Goal: Transaction & Acquisition: Obtain resource

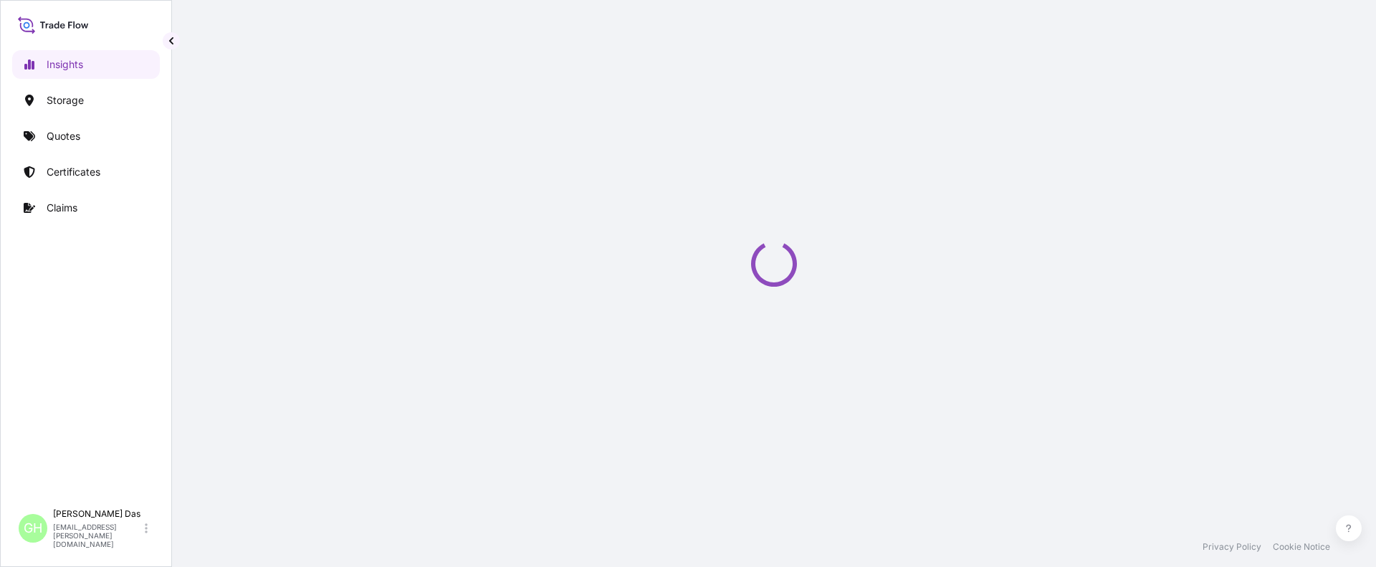
select select "2025"
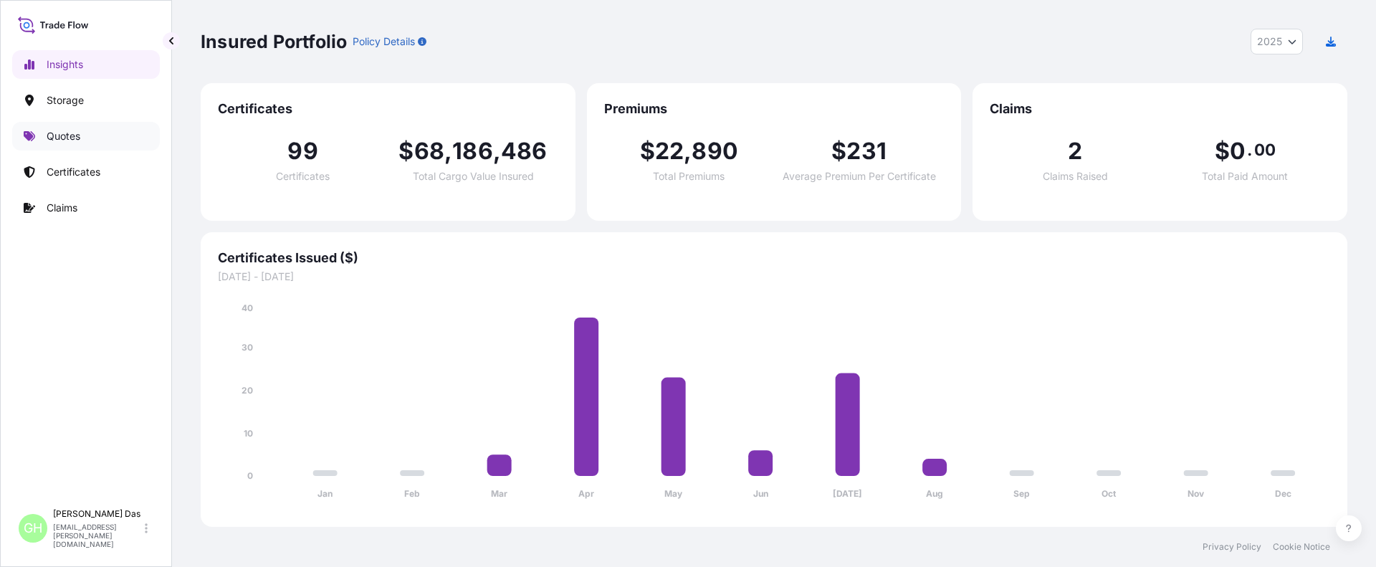
click at [62, 138] on p "Quotes" at bounding box center [64, 136] width 34 height 14
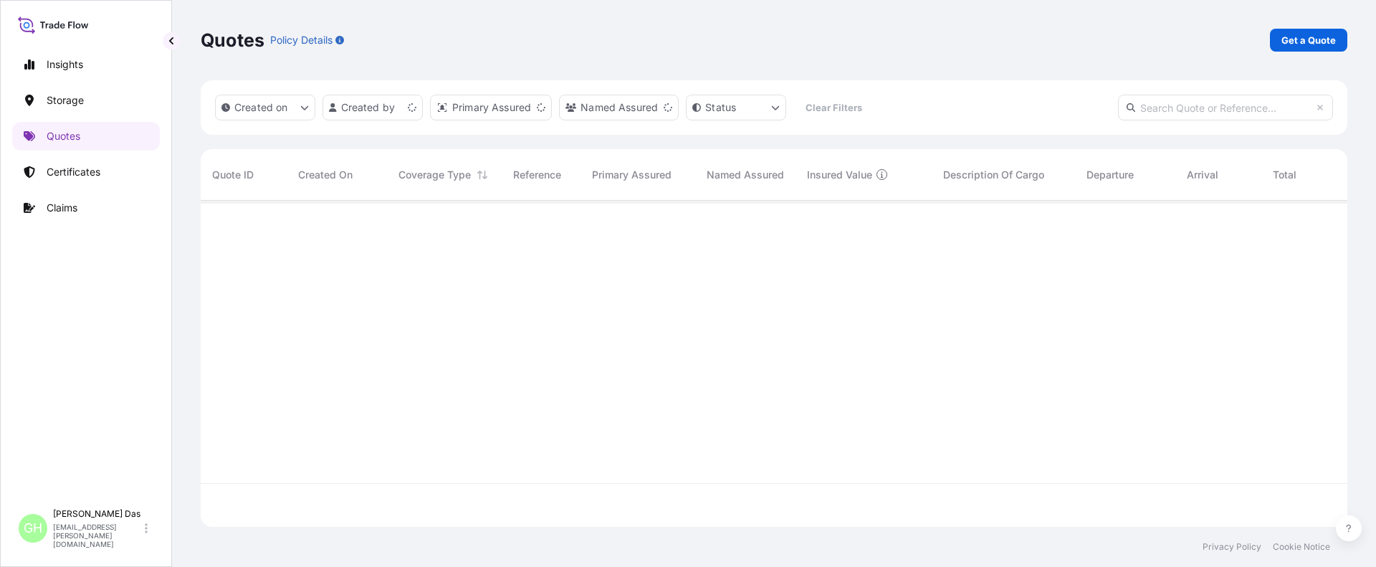
scroll to position [323, 1136]
click at [1310, 37] on p "Get a Quote" at bounding box center [1309, 40] width 54 height 14
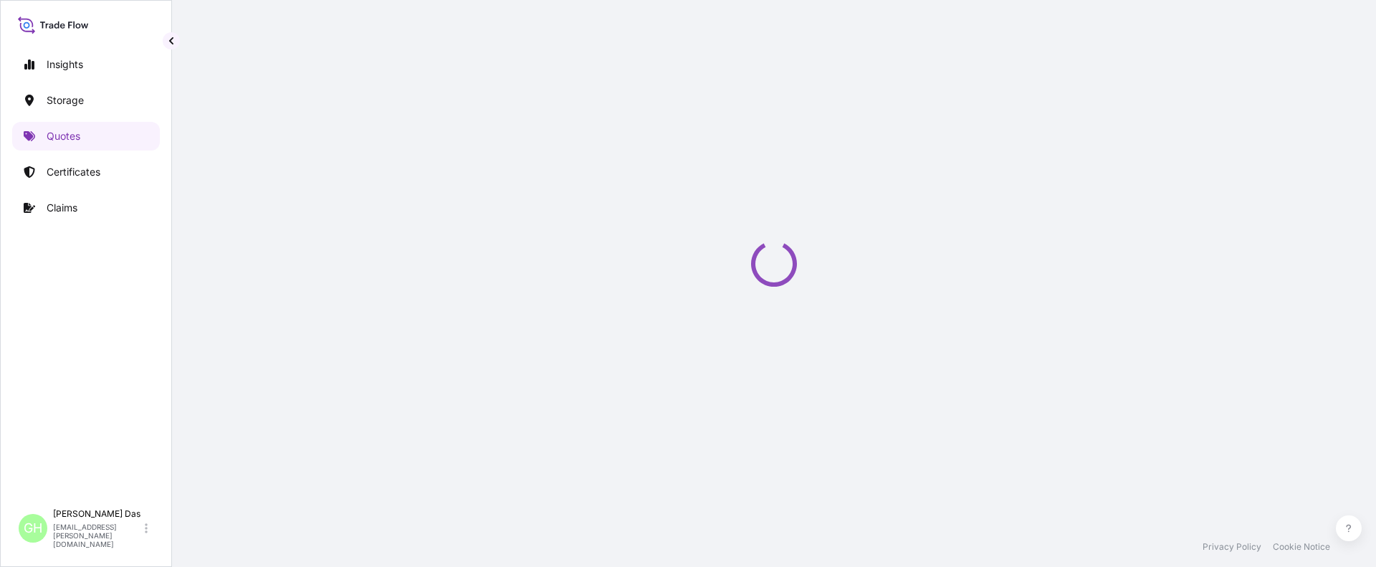
scroll to position [23, 0]
select select "Water"
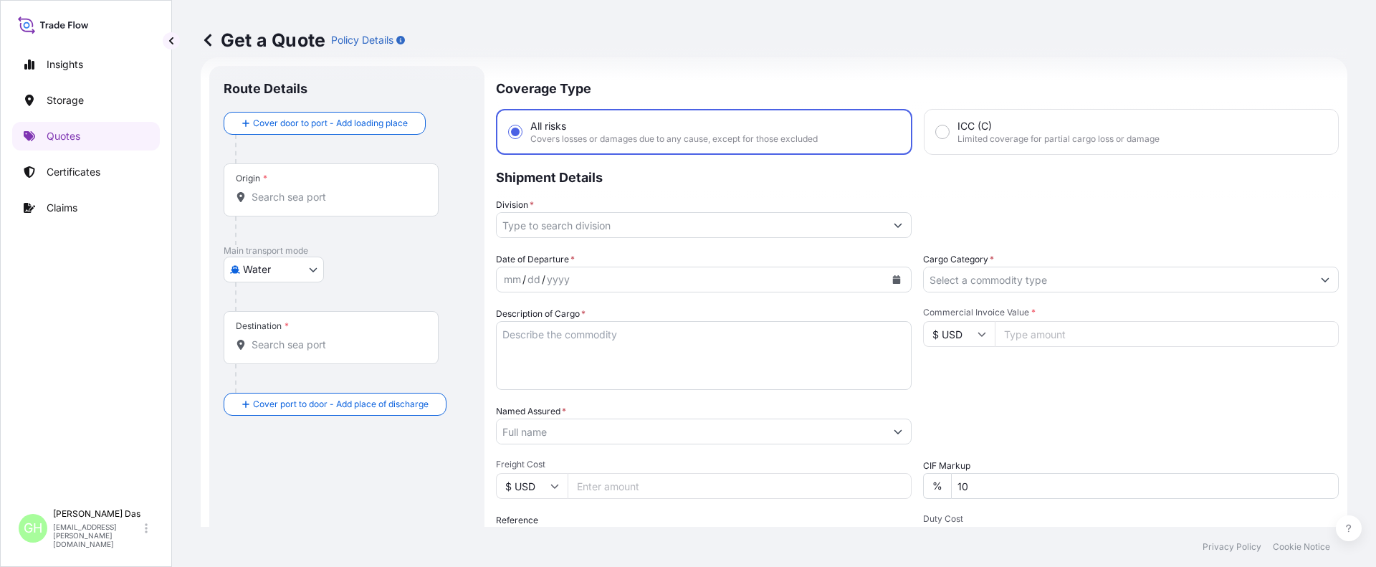
click at [305, 201] on input "Origin *" at bounding box center [336, 197] width 169 height 14
paste input "[GEOGRAPHIC_DATA], [GEOGRAPHIC_DATA]"
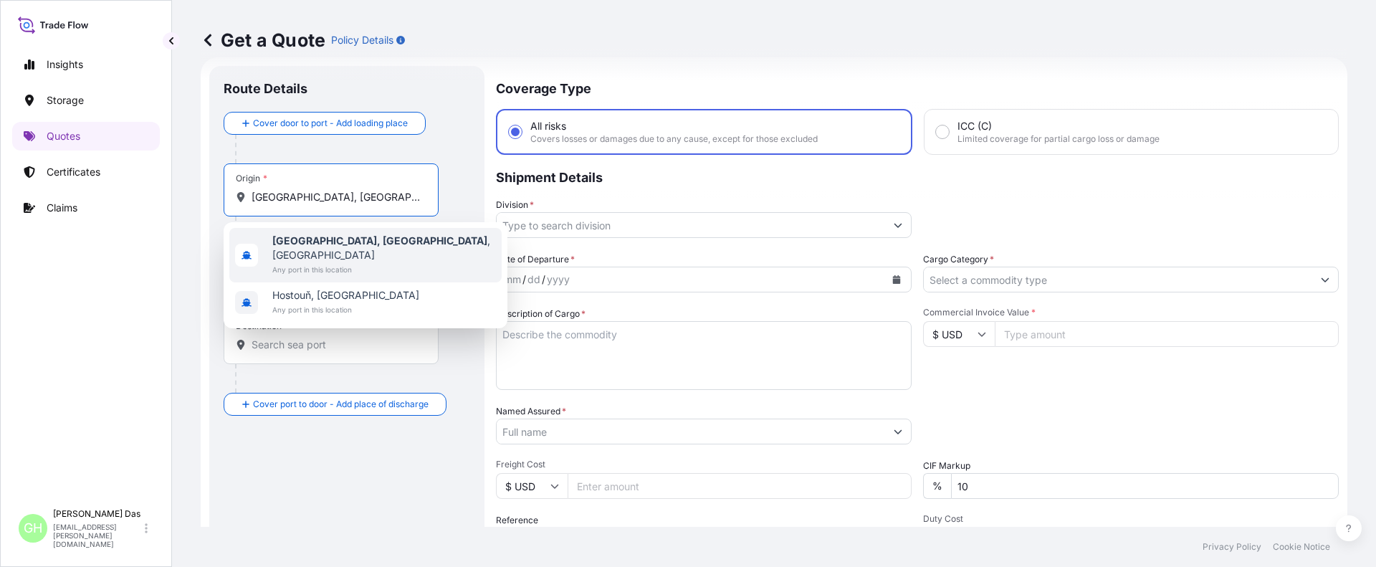
click at [295, 239] on b "[GEOGRAPHIC_DATA], [GEOGRAPHIC_DATA]" at bounding box center [379, 240] width 215 height 12
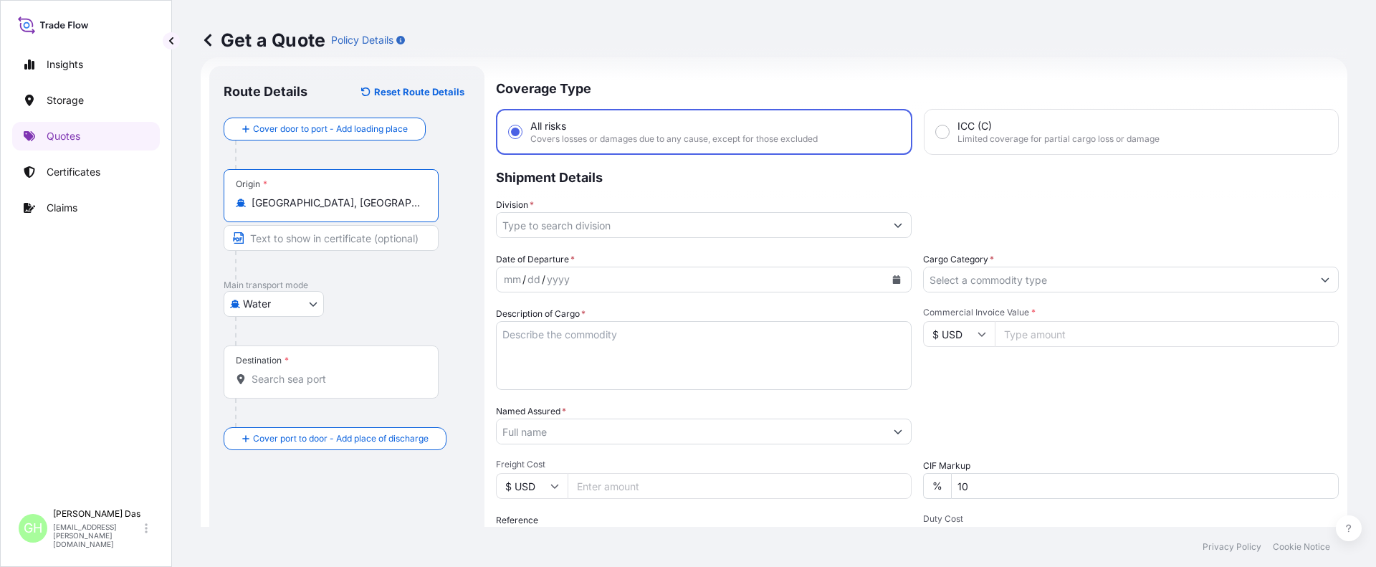
type input "[GEOGRAPHIC_DATA], [GEOGRAPHIC_DATA], [GEOGRAPHIC_DATA]"
click at [300, 377] on input "Destination *" at bounding box center [336, 379] width 169 height 14
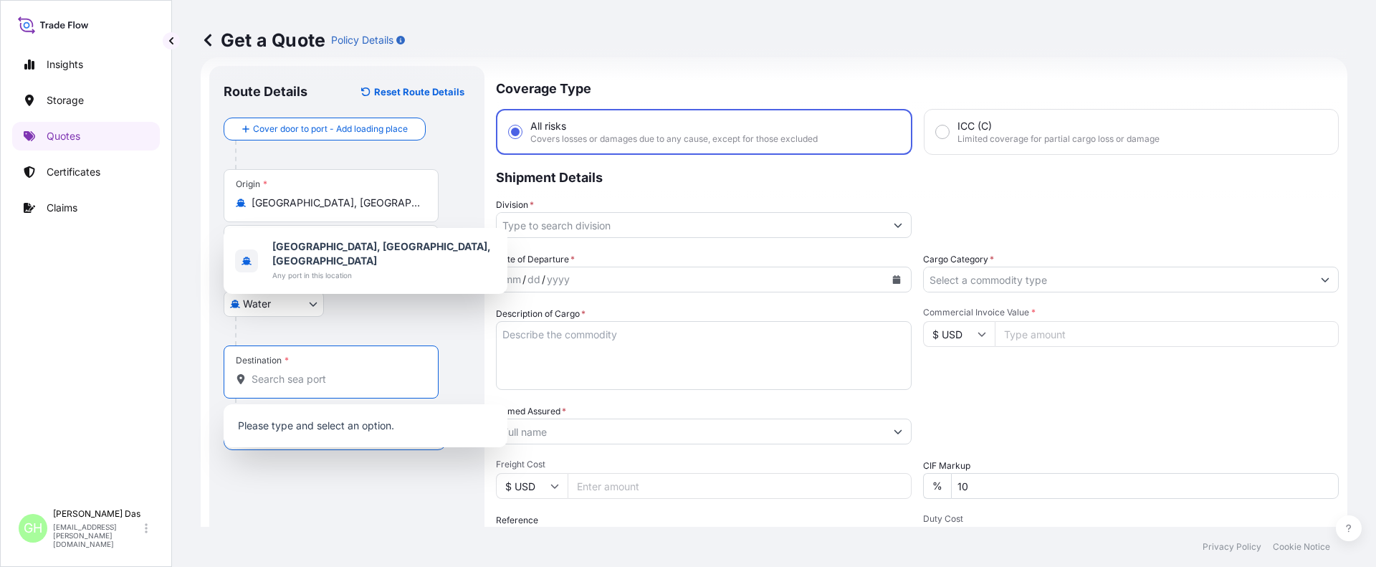
paste input "[GEOGRAPHIC_DATA], [GEOGRAPHIC_DATA]"
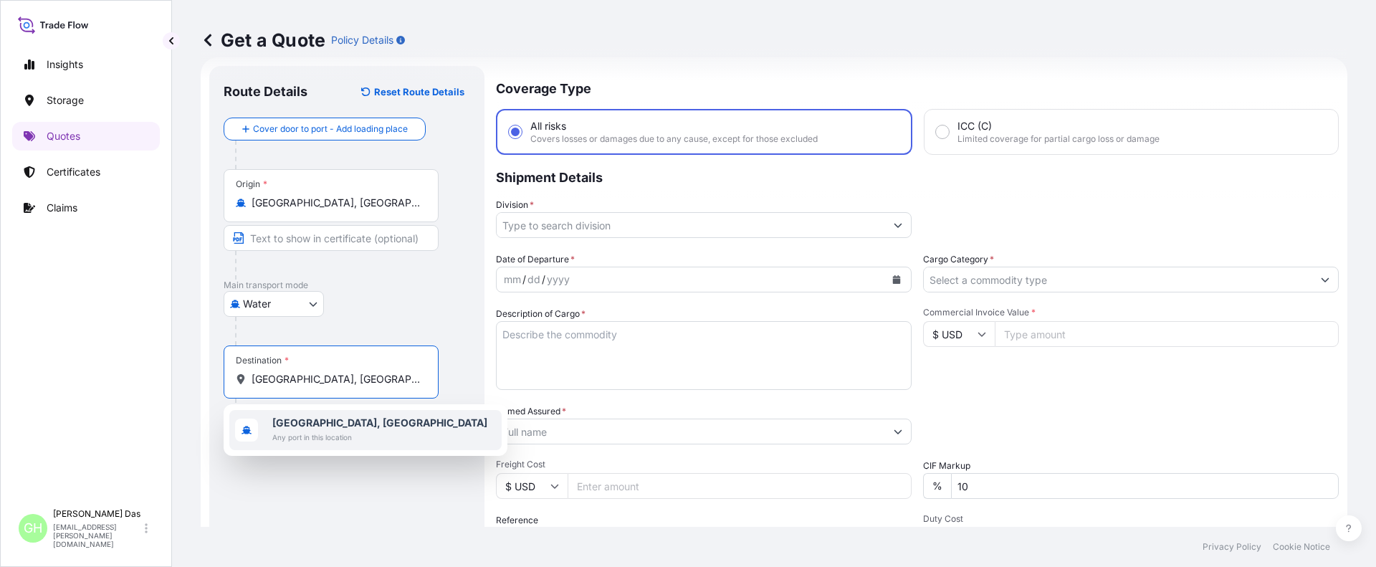
click at [339, 432] on span "Any port in this location" at bounding box center [379, 437] width 215 height 14
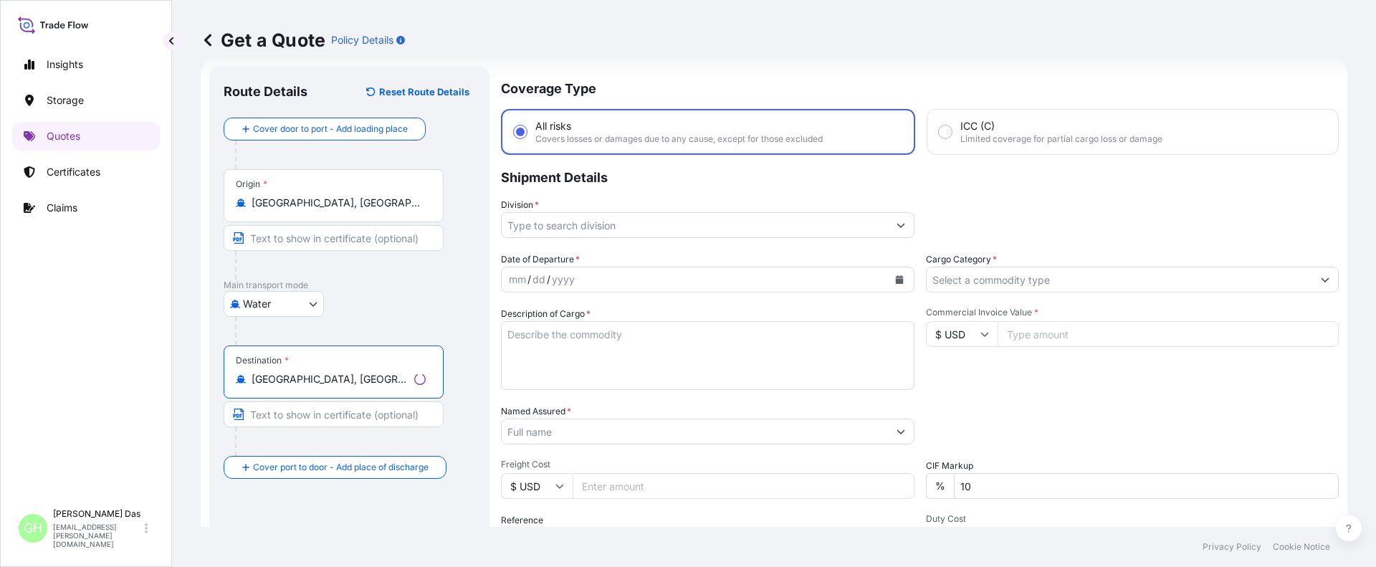
type input "[GEOGRAPHIC_DATA], [GEOGRAPHIC_DATA]"
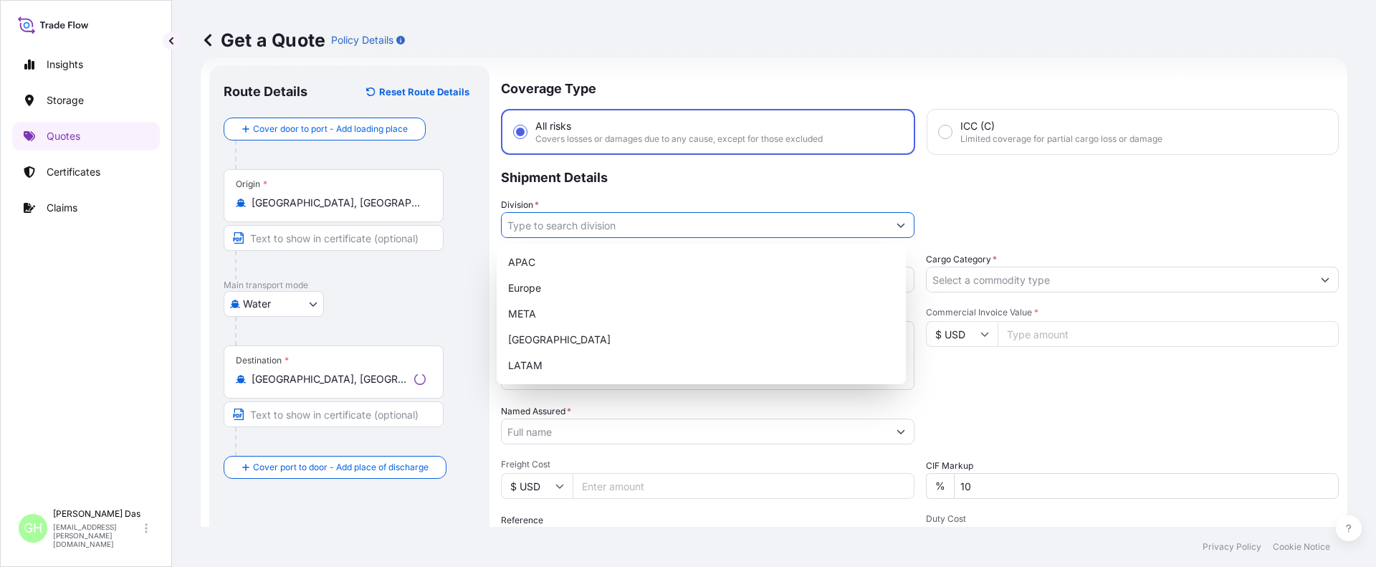
click at [577, 220] on input "Division *" at bounding box center [695, 225] width 386 height 26
click at [526, 263] on div "APAC" at bounding box center [701, 262] width 398 height 26
type input "APAC"
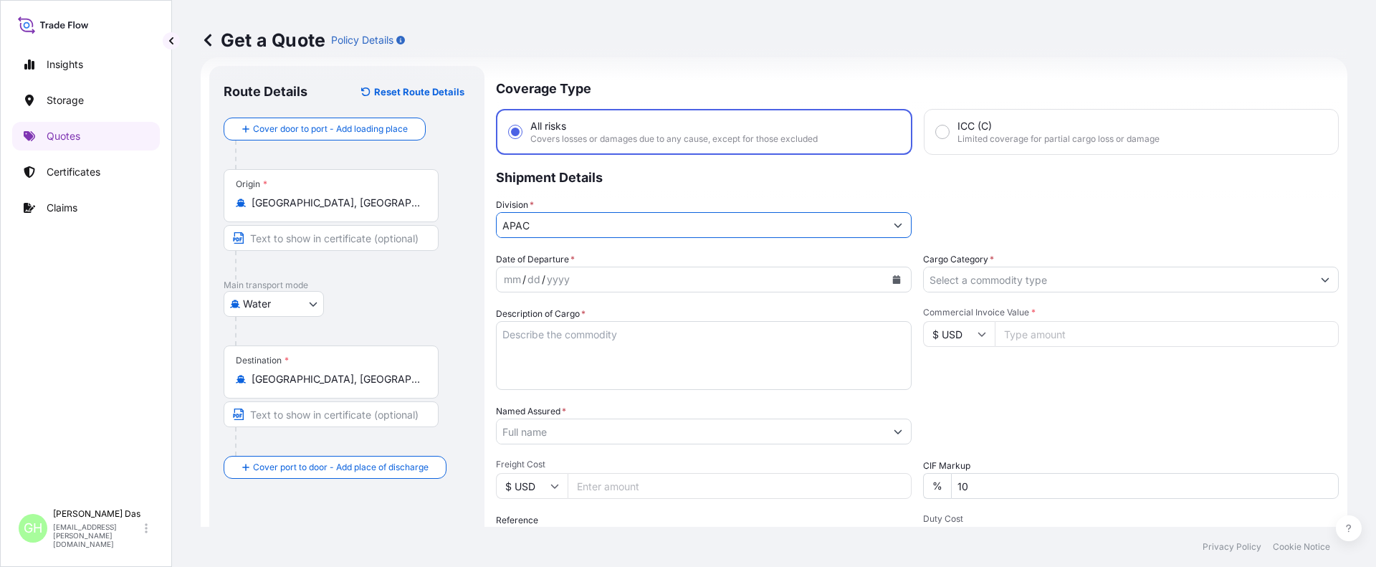
click at [892, 275] on icon "Calendar" at bounding box center [896, 279] width 9 height 9
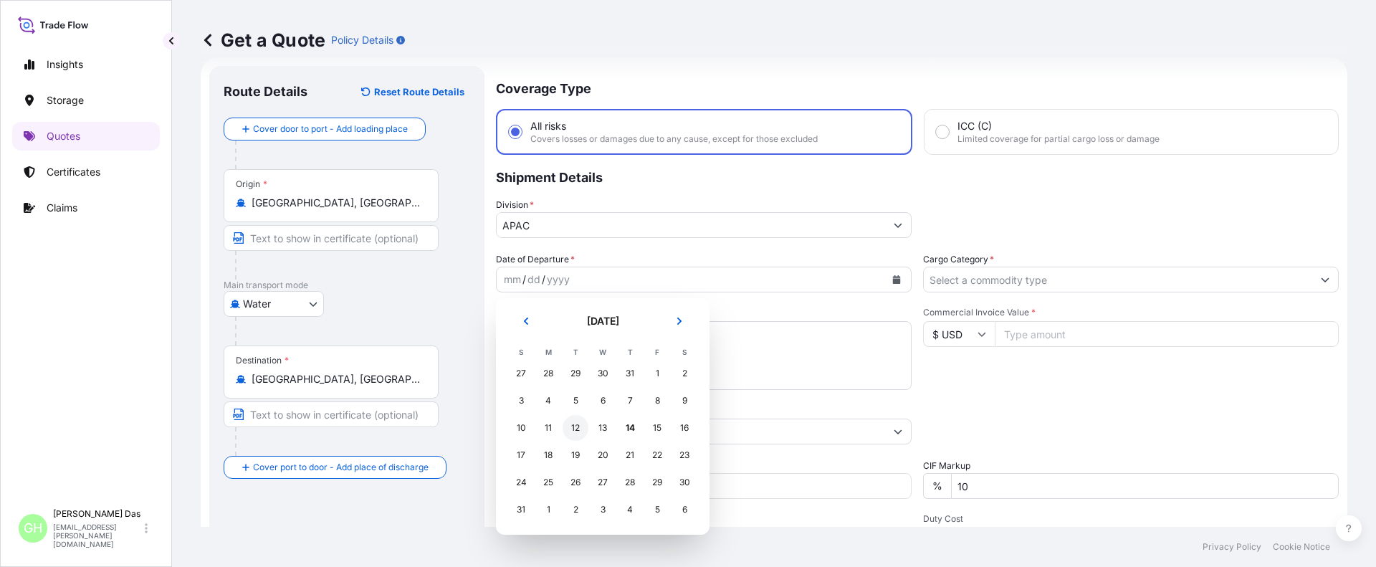
click at [578, 430] on div "12" at bounding box center [576, 428] width 26 height 26
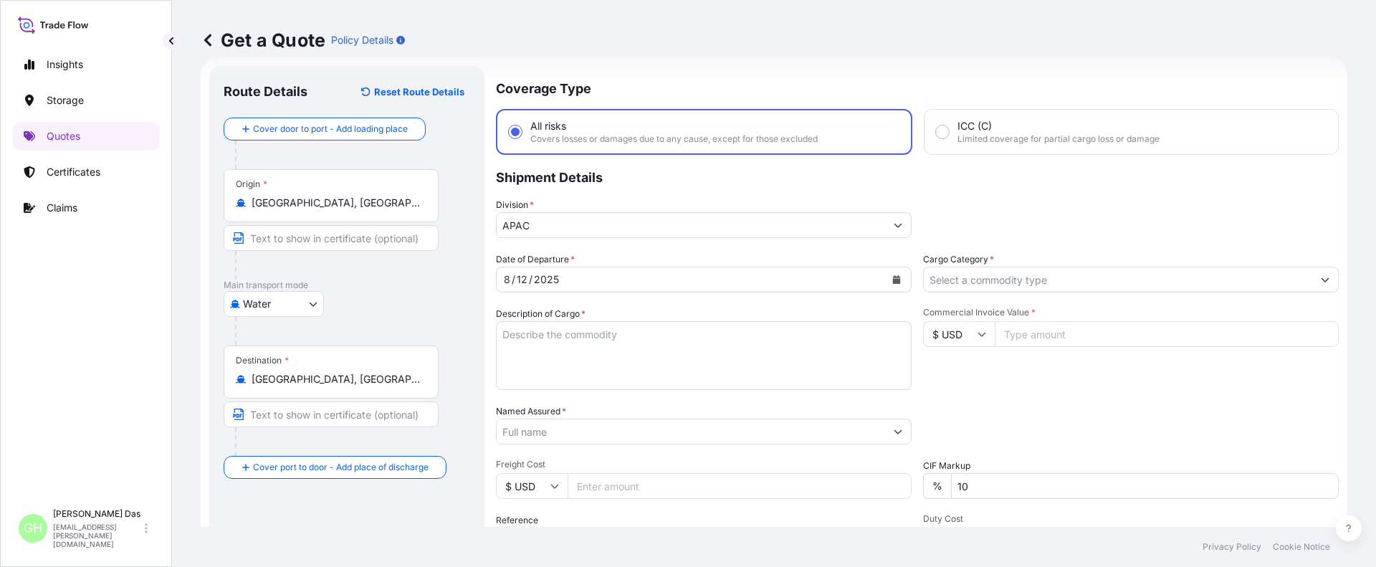
click at [1018, 439] on div "Packing Category Type to search a container mode Please select a primary mode o…" at bounding box center [1131, 424] width 416 height 40
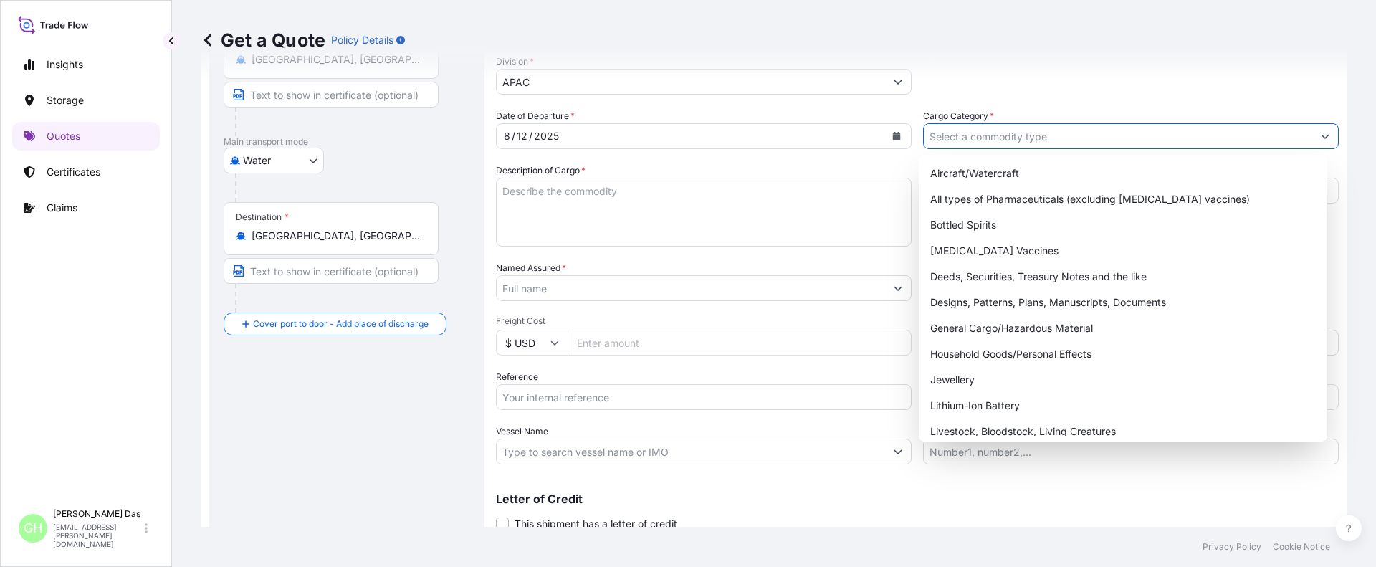
click at [1097, 125] on input "Cargo Category *" at bounding box center [1118, 136] width 389 height 26
click at [973, 328] on div "General Cargo/Hazardous Material" at bounding box center [1124, 328] width 398 height 26
type input "General Cargo/Hazardous Material"
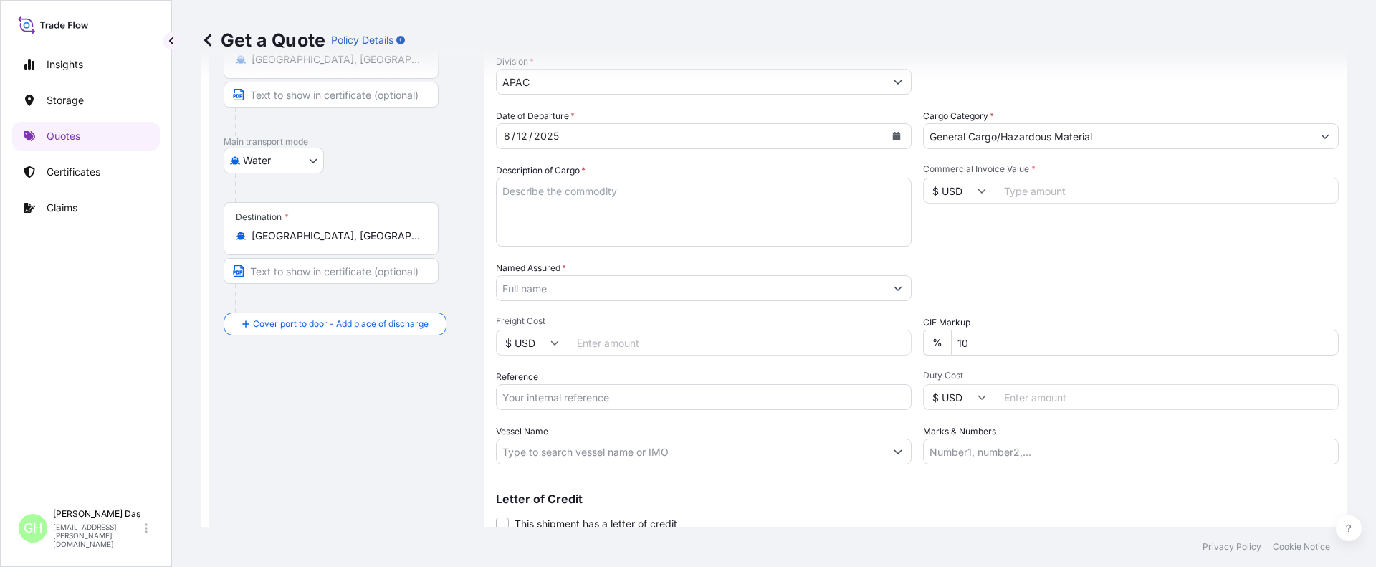
drag, startPoint x: 189, startPoint y: 335, endPoint x: 199, endPoint y: 332, distance: 11.1
click at [189, 335] on div "Get a Quote Policy Details Route Details Reset Route Details Cover door to port…" at bounding box center [774, 263] width 1204 height 527
click at [591, 195] on textarea "Description of Cargo *" at bounding box center [704, 212] width 416 height 69
paste textarea "BAGS LOADED INTO 4 40' CONTAINER(S) PETROTHENE GA502119, 55BAG"
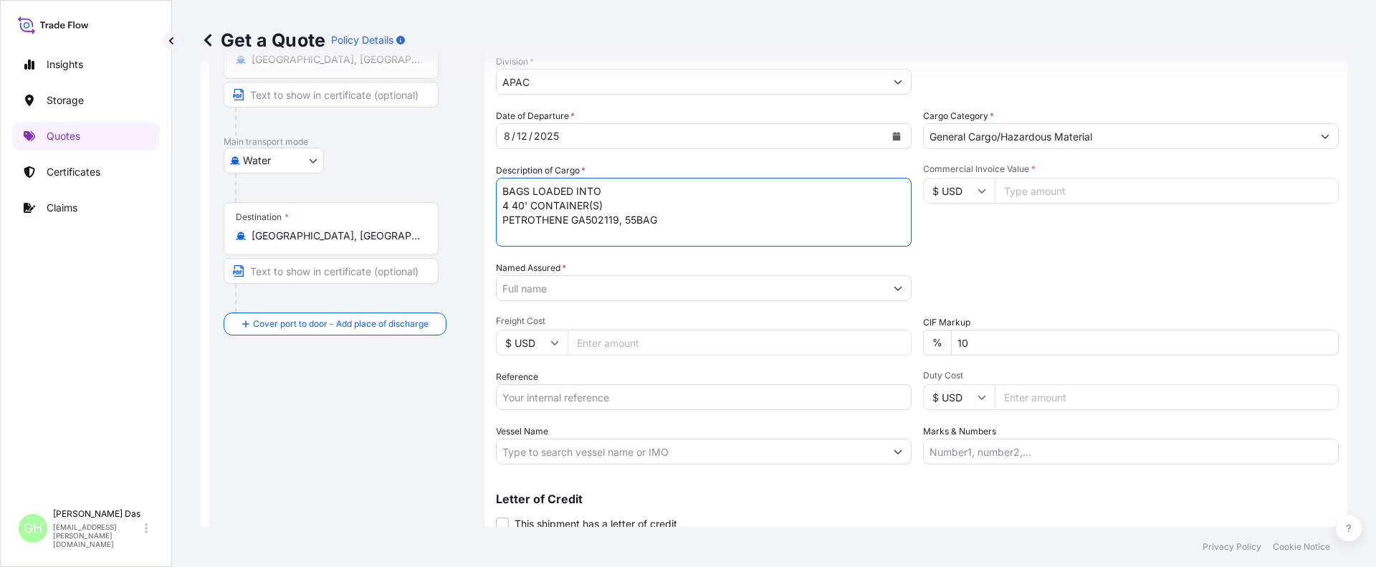
click at [503, 195] on textarea "BAGS LOADED INTO 4 40' CONTAINER(S) PETROTHENE GA502119, 55BAG" at bounding box center [704, 212] width 416 height 69
type textarea "3740 BAGS LOADED INTO 4 40' CONTAINER(S) PETROTHENE GA502119, 55BAG"
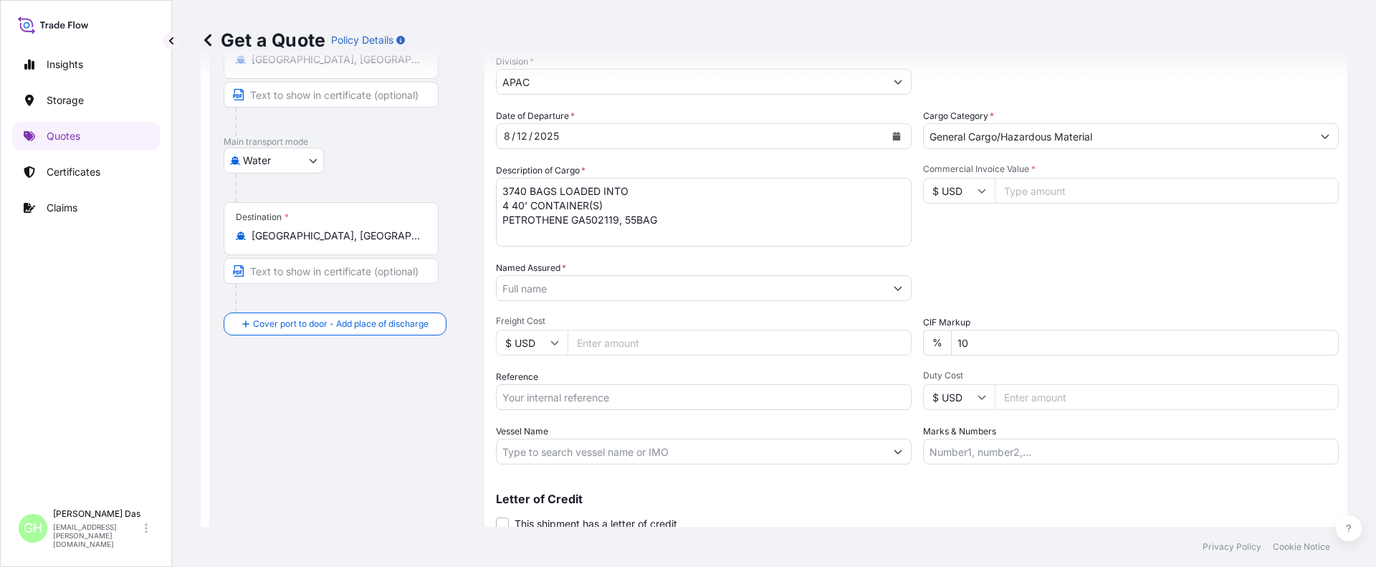
click at [184, 333] on div "Get a Quote Policy Details Route Details Reset Route Details Cover door to port…" at bounding box center [774, 263] width 1204 height 527
click at [591, 290] on input "Named Assured *" at bounding box center [691, 288] width 389 height 26
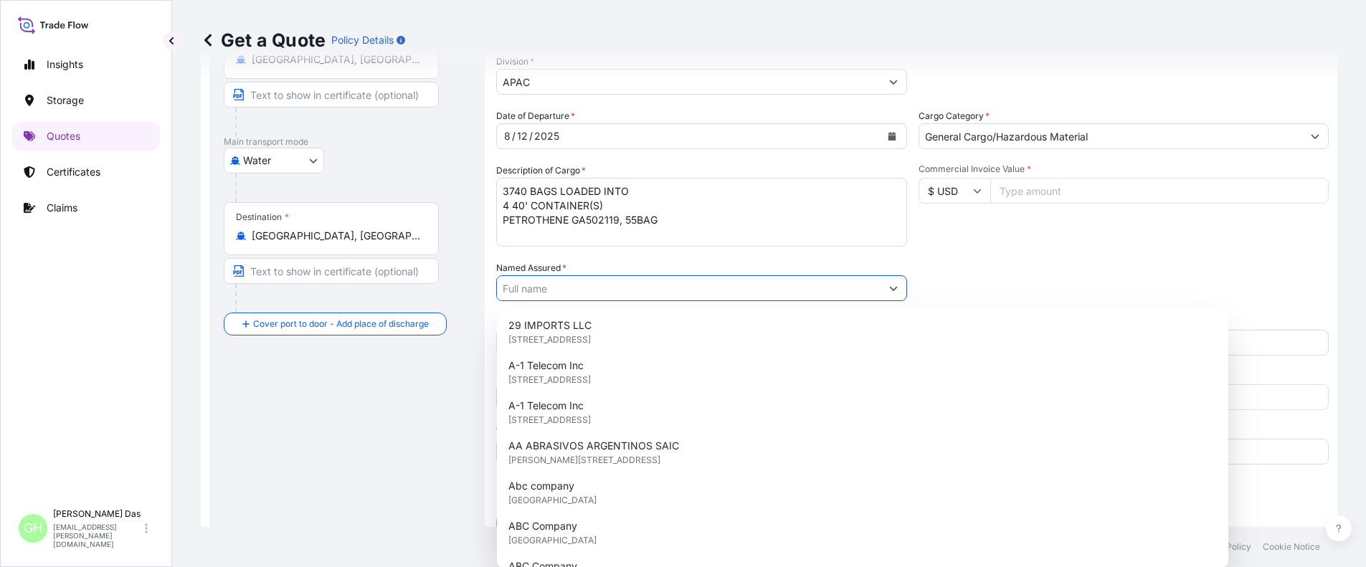
paste input "EQUISTAR CHEMICALS, LP"
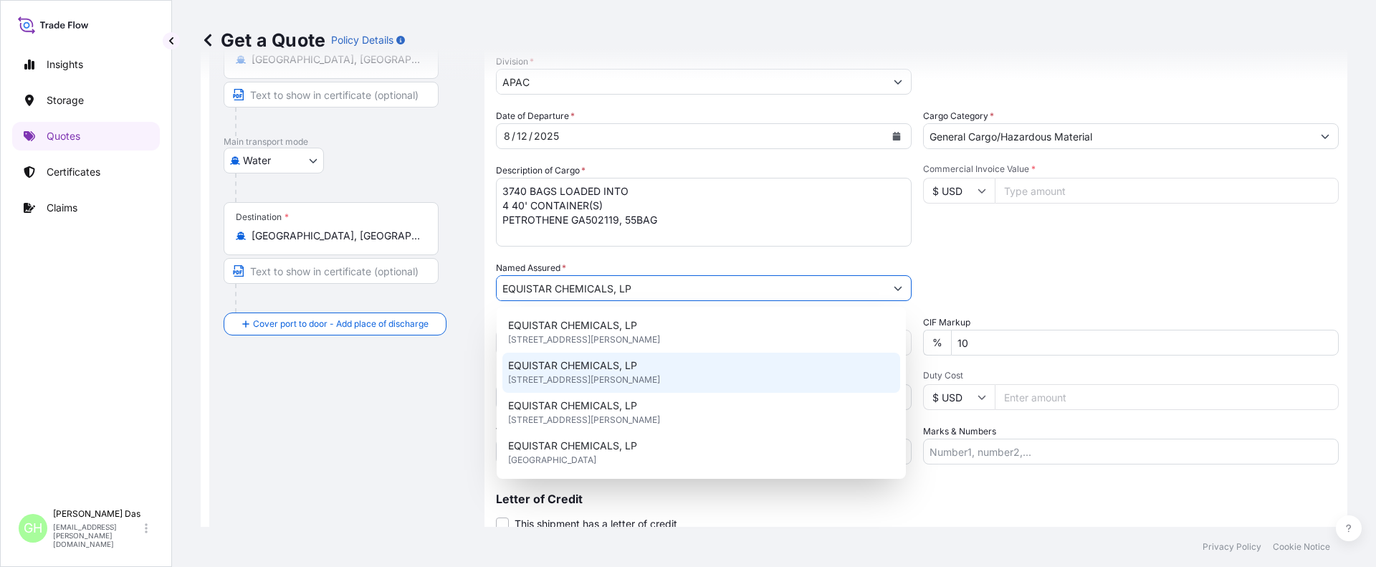
click at [697, 372] on div "EQUISTAR CHEMICALS, LP [STREET_ADDRESS][PERSON_NAME]" at bounding box center [701, 373] width 398 height 40
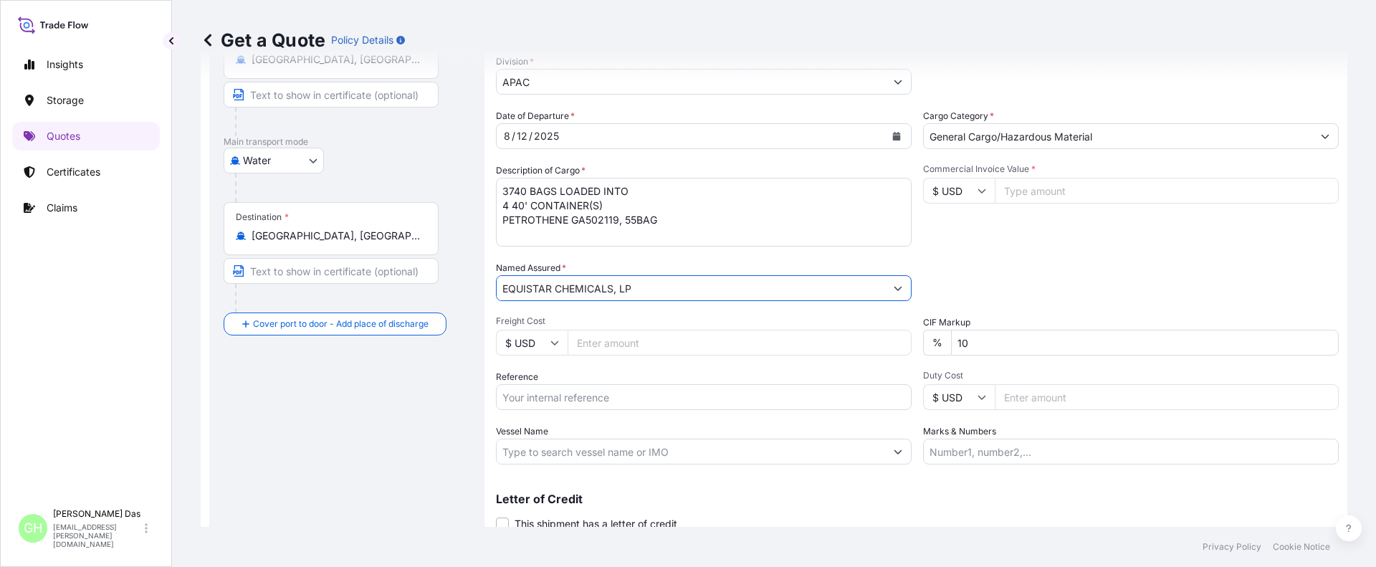
type input "EQUISTAR CHEMICALS, LP"
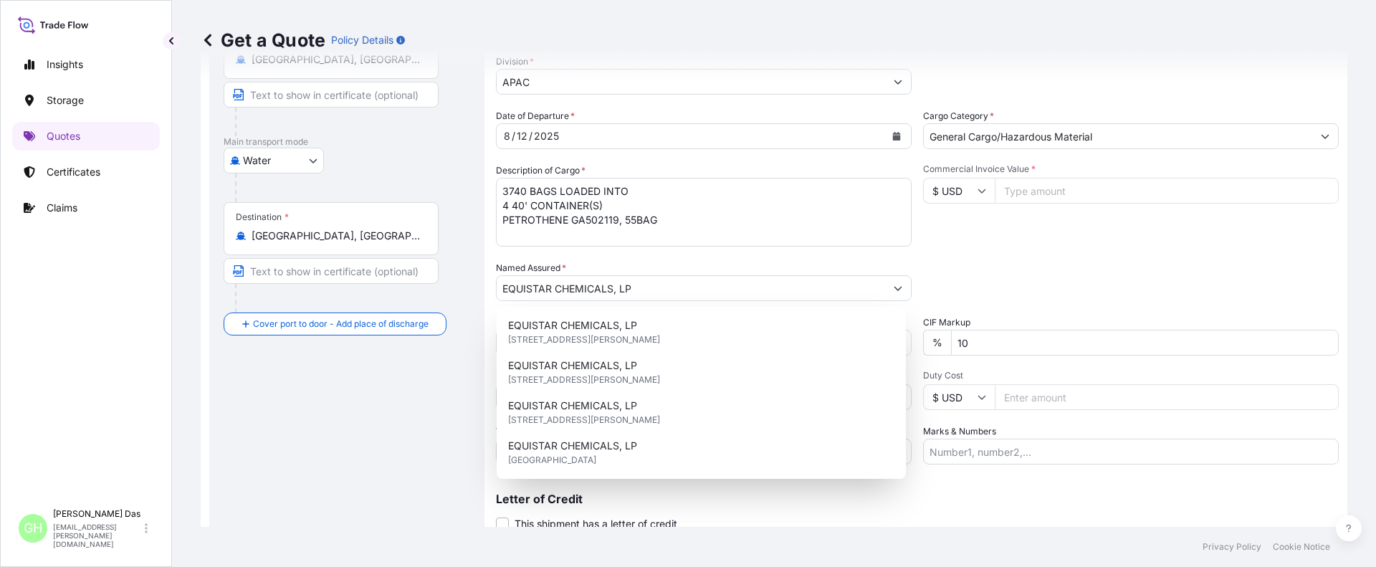
click at [277, 465] on div "Route Details Reset Route Details Cover door to port - Add loading place Place …" at bounding box center [347, 247] width 247 height 620
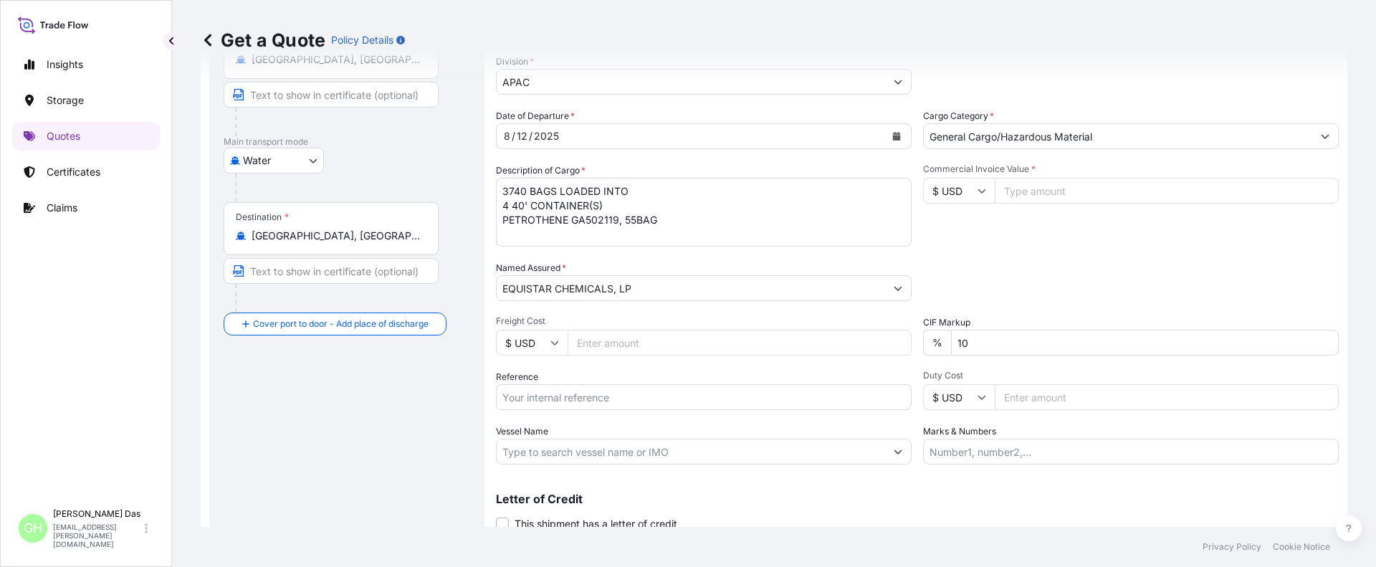
click at [340, 436] on div "Route Details Reset Route Details Cover door to port - Add loading place Place …" at bounding box center [347, 247] width 247 height 620
click at [586, 396] on input "Reference" at bounding box center [704, 397] width 416 height 26
paste input "5013123616"
click at [505, 396] on input "5013123616" at bounding box center [704, 397] width 416 height 26
paste input "10420836530"
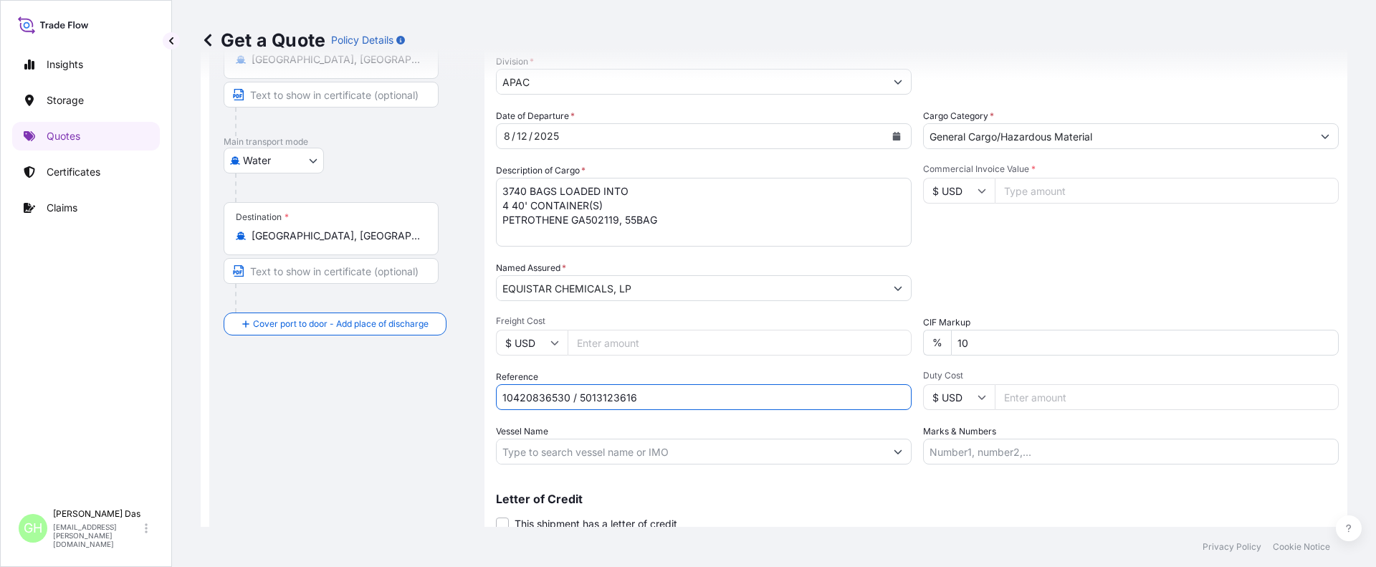
type input "10420836530 / 5013123616"
drag, startPoint x: 197, startPoint y: 471, endPoint x: 246, endPoint y: 476, distance: 49.0
click at [197, 471] on div "Get a Quote Policy Details Route Details Reset Route Details Cover door to port…" at bounding box center [774, 263] width 1204 height 527
click at [634, 467] on div "Coverage Type All risks Covers losses or damages due to any cause, except for t…" at bounding box center [917, 247] width 843 height 649
click at [635, 452] on input "Vessel Name" at bounding box center [691, 452] width 389 height 26
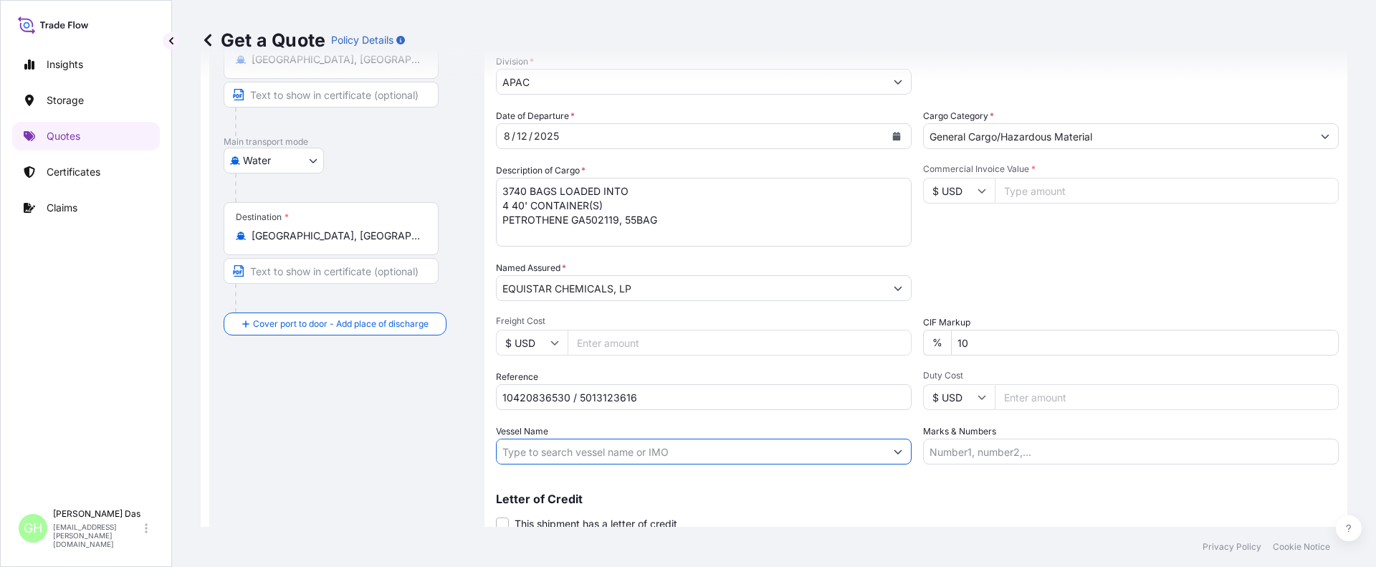
paste input "MSC EVEREST VIII"
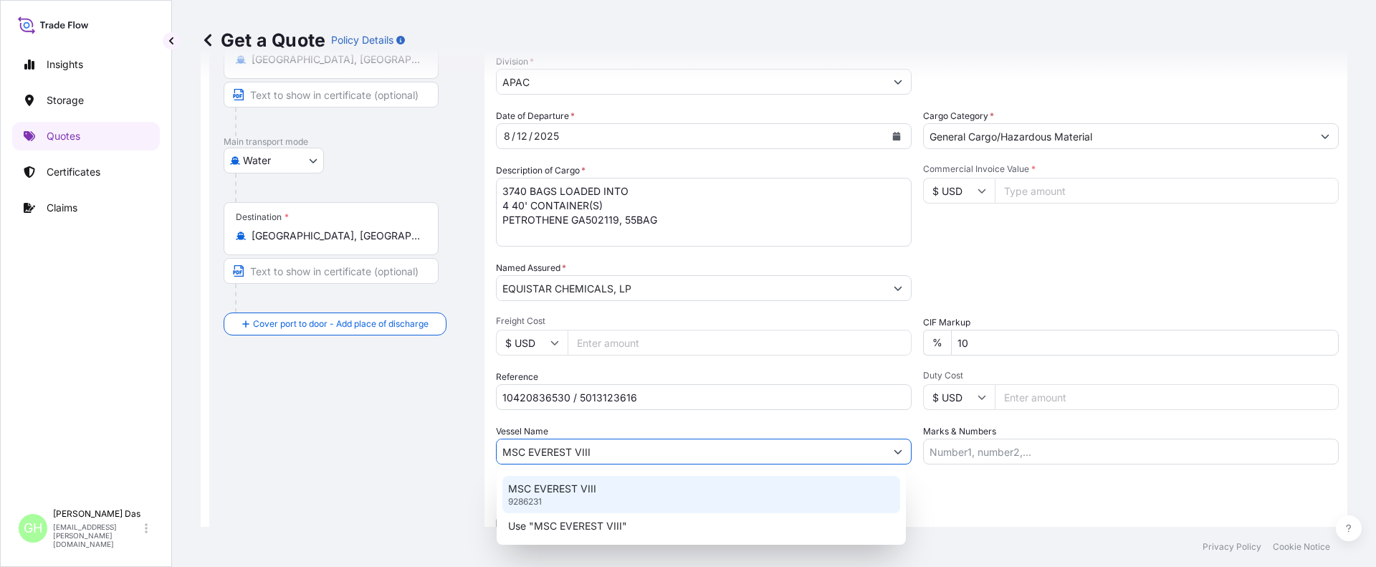
click at [576, 495] on p "MSC EVEREST VIII" at bounding box center [552, 489] width 88 height 14
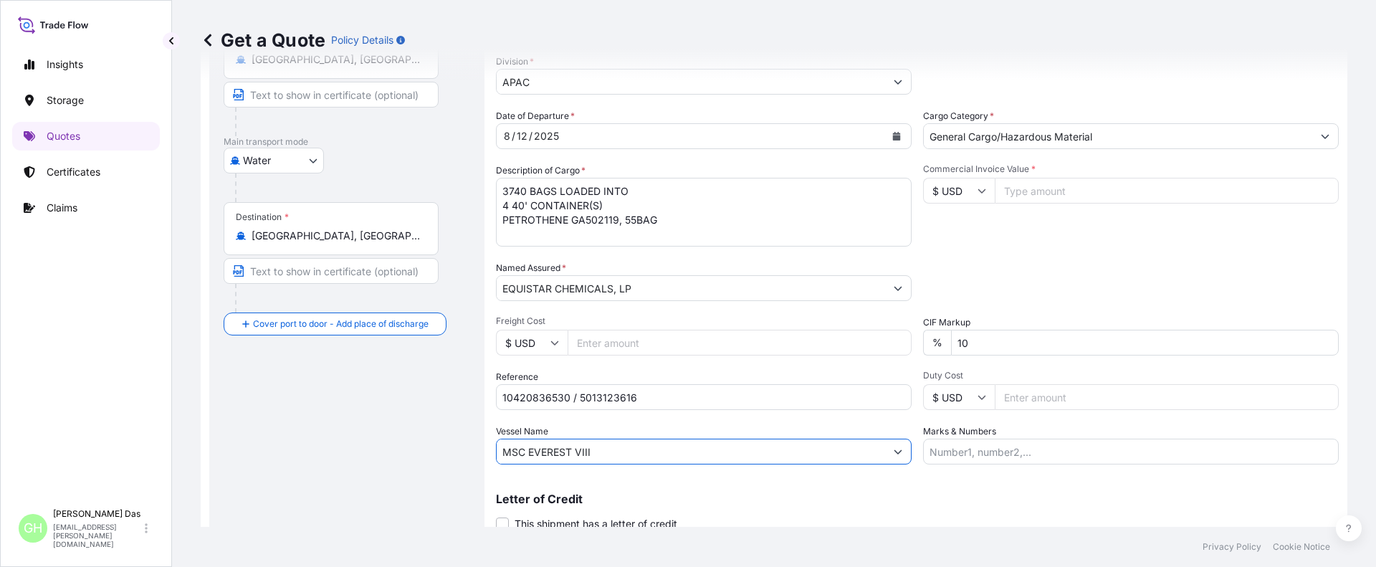
scroll to position [219, 0]
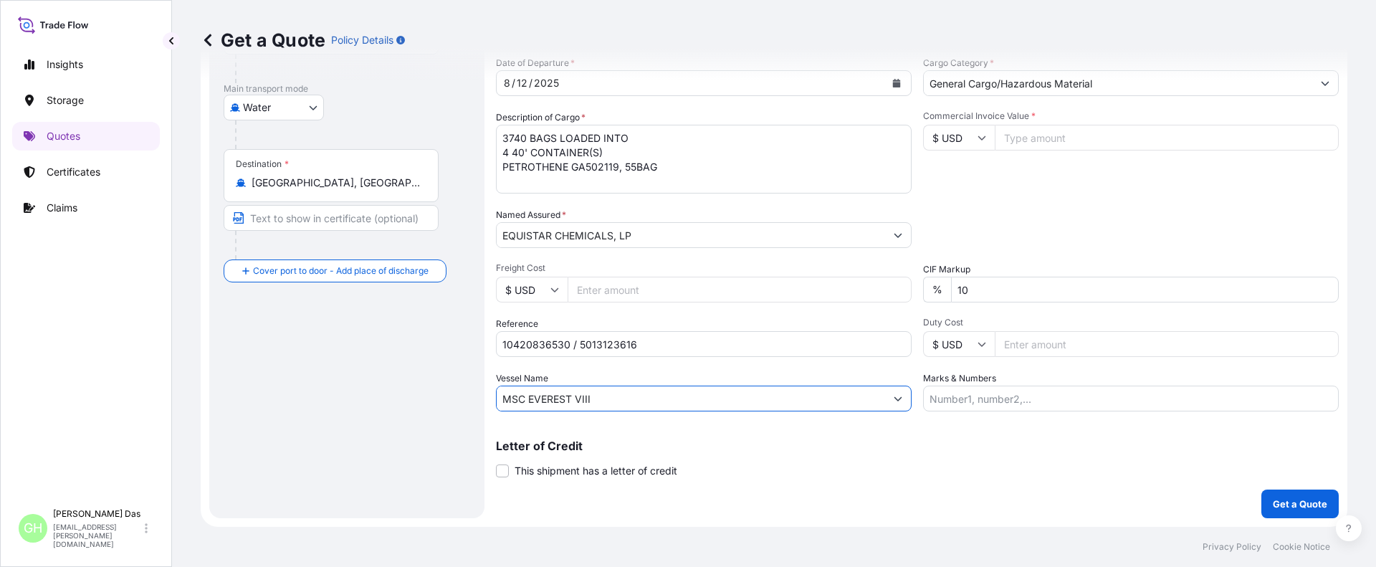
type input "MSC EVEREST VIII"
click at [199, 429] on div "Get a Quote Policy Details Route Details Reset Route Details Cover door to port…" at bounding box center [774, 263] width 1204 height 527
click at [1049, 135] on input "Commercial Invoice Value *" at bounding box center [1167, 138] width 344 height 26
paste input "80580"
type input "80580"
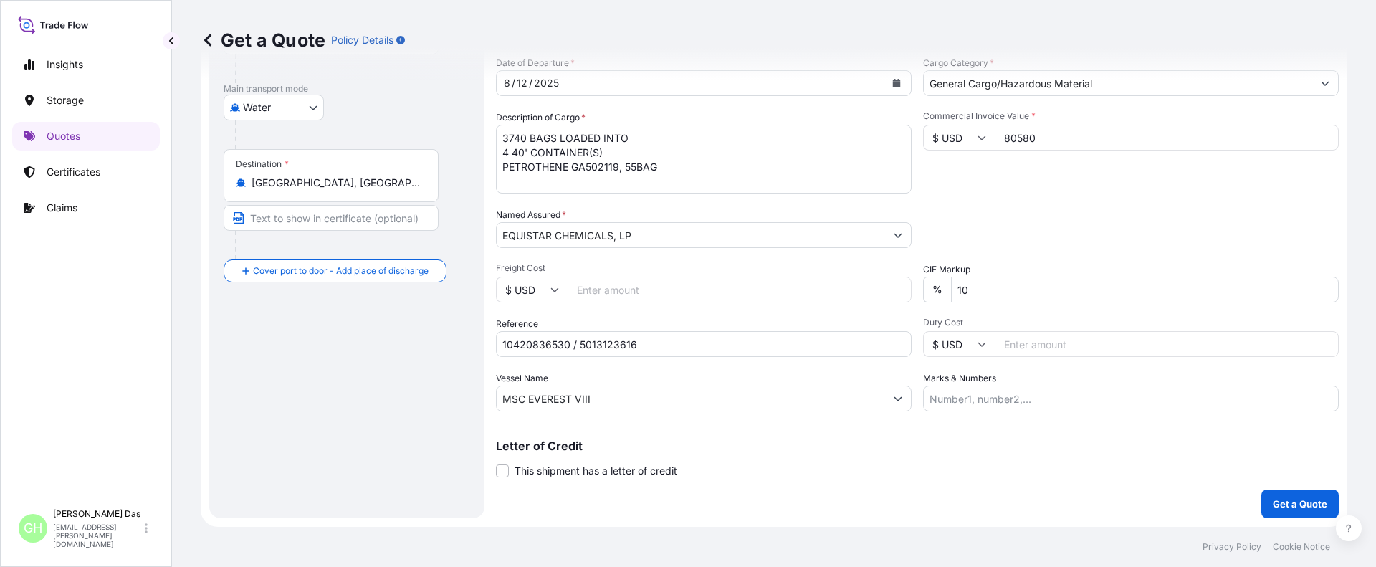
click at [996, 199] on div "Date of Departure * [DATE] Cargo Category * General Cargo/Hazardous Material De…" at bounding box center [917, 234] width 843 height 356
click at [1273, 502] on p "Get a Quote" at bounding box center [1300, 504] width 54 height 14
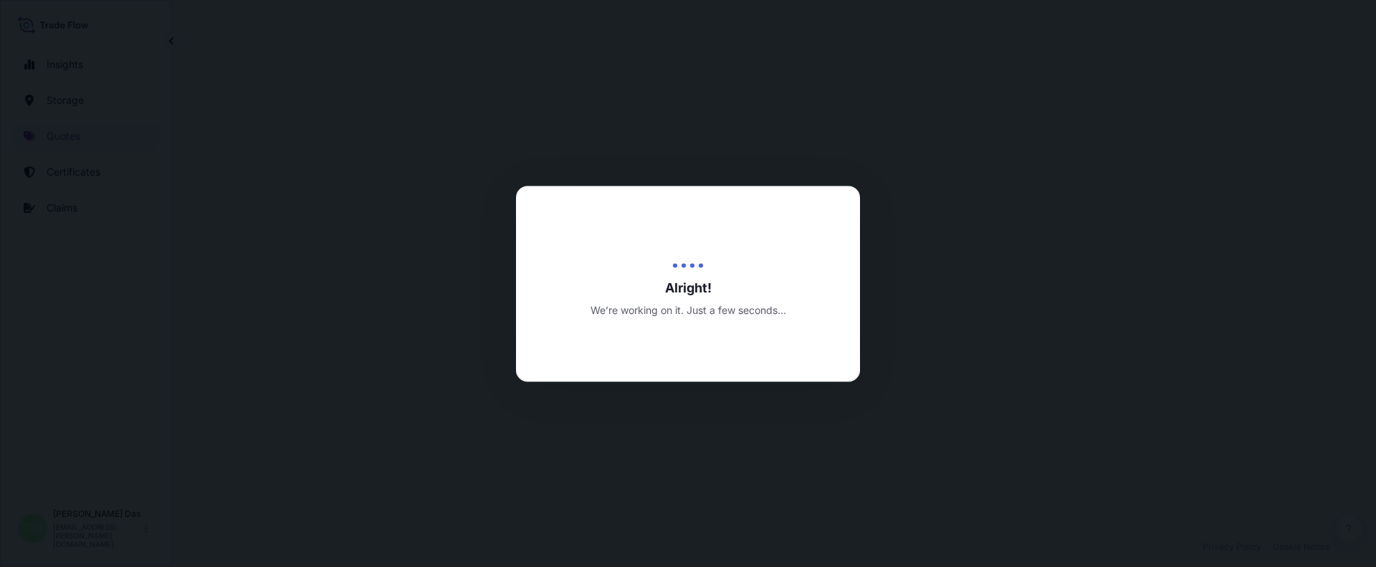
select select "Water"
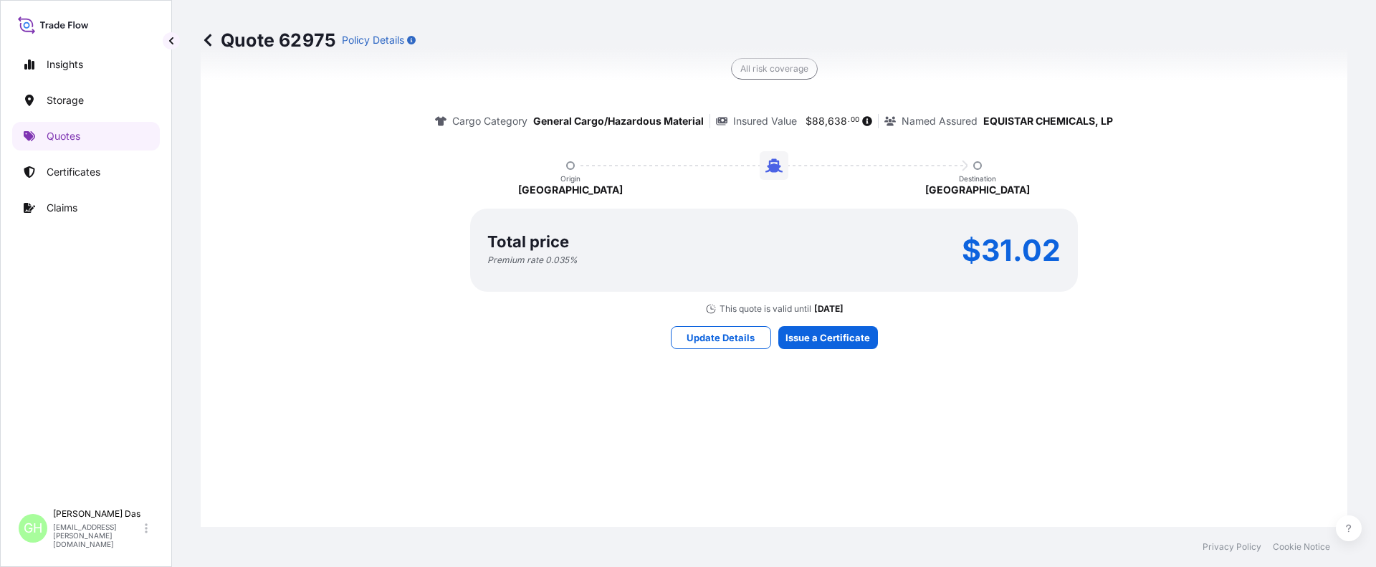
scroll to position [1294, 0]
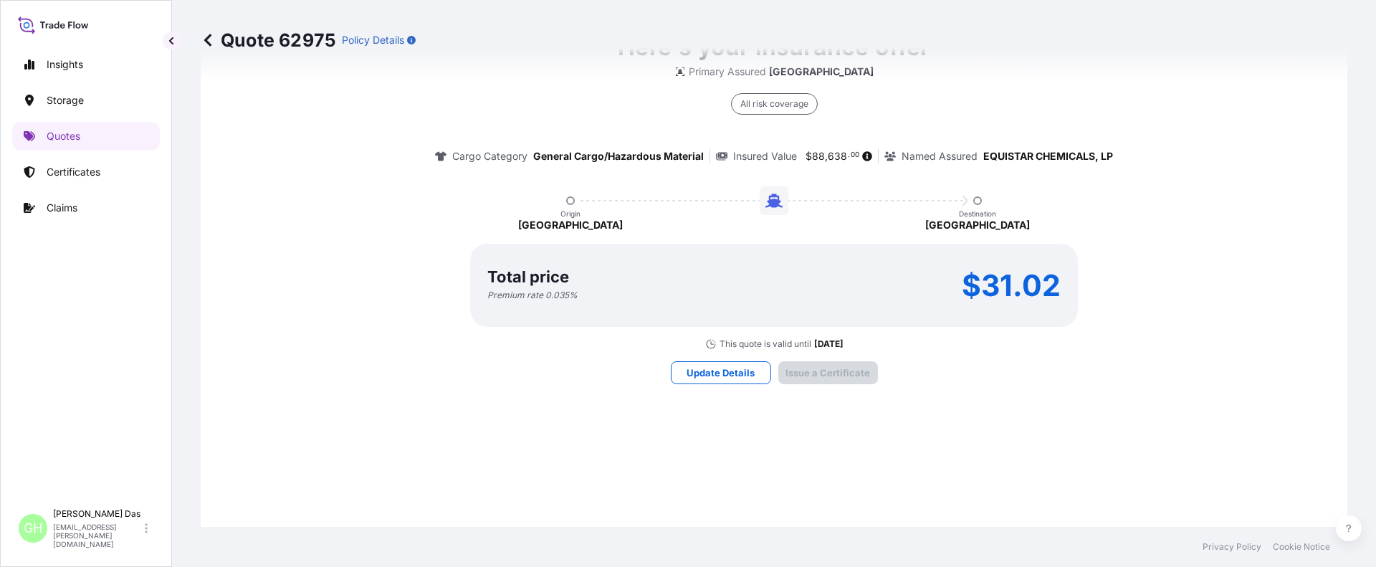
scroll to position [2135, 0]
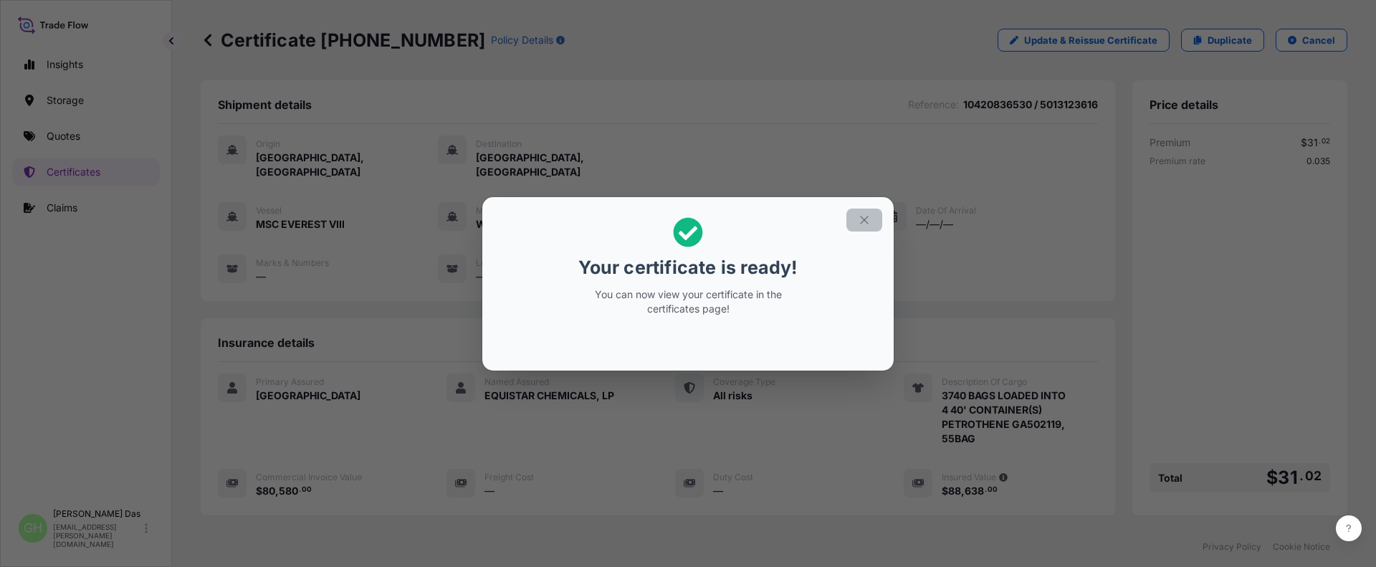
click at [860, 222] on icon "button" at bounding box center [864, 220] width 13 height 13
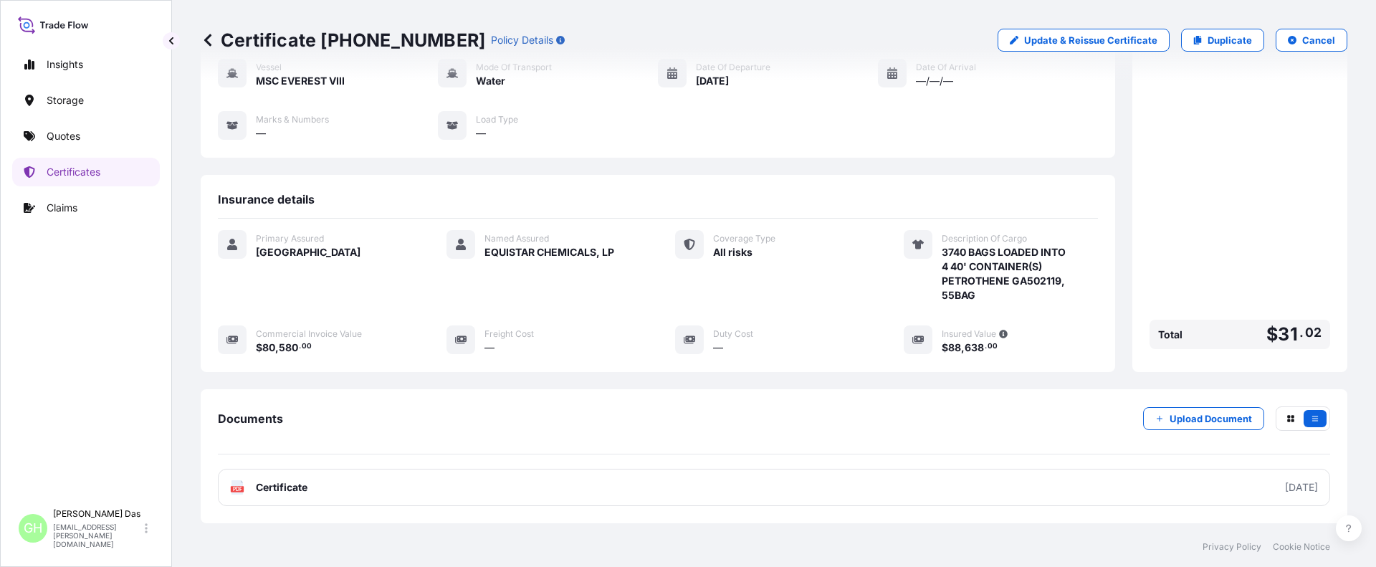
scroll to position [215, 0]
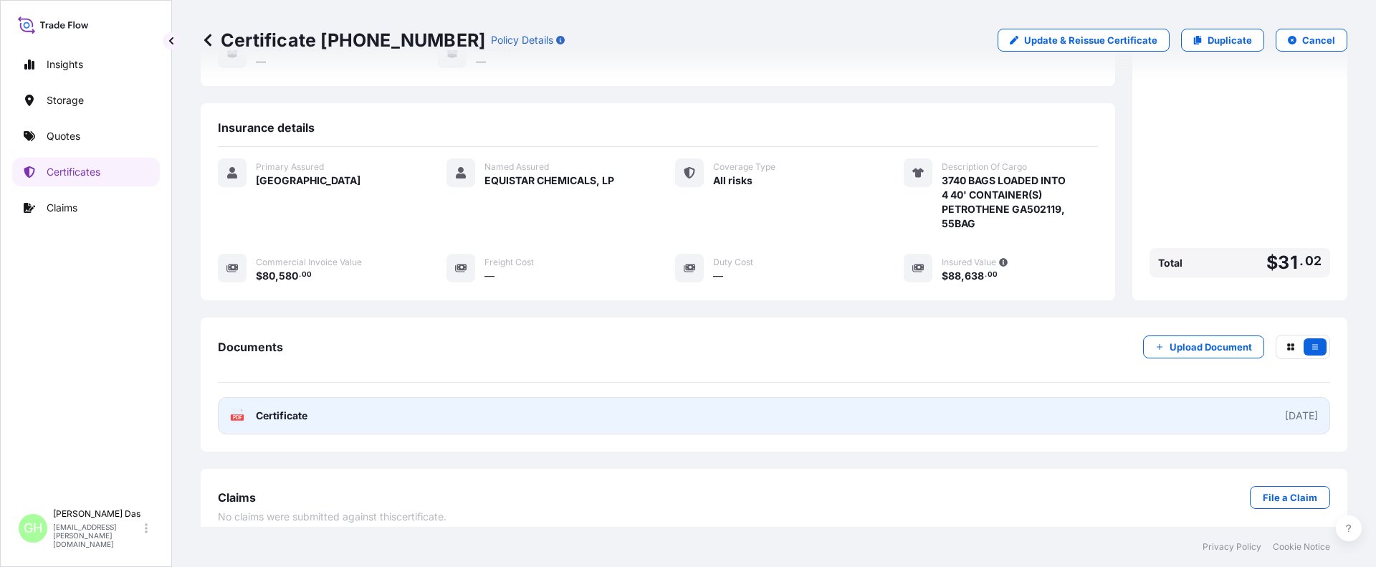
click at [1049, 398] on link "PDF Certificate [DATE]" at bounding box center [774, 415] width 1113 height 37
